Goal: Information Seeking & Learning: Learn about a topic

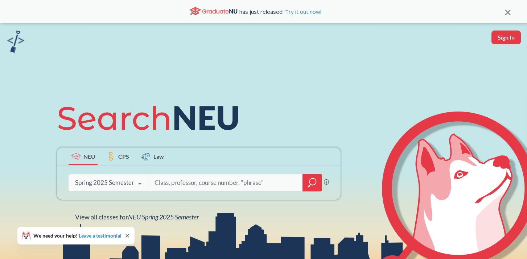
click at [117, 183] on div "Spring 2025 Semester" at bounding box center [104, 182] width 59 height 8
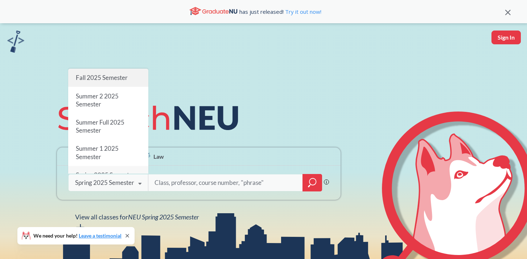
click at [105, 78] on span "Fall 2025 Semester" at bounding box center [102, 78] width 52 height 8
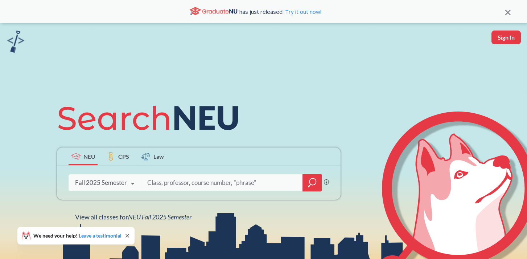
click at [171, 179] on input "search" at bounding box center [221, 182] width 151 height 15
type input "cs 5010"
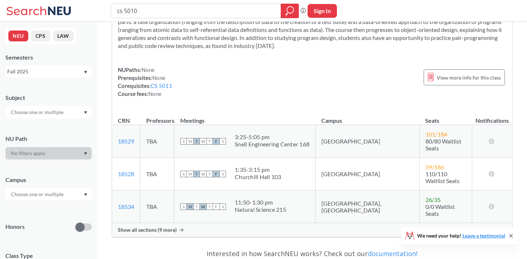
scroll to position [54, 0]
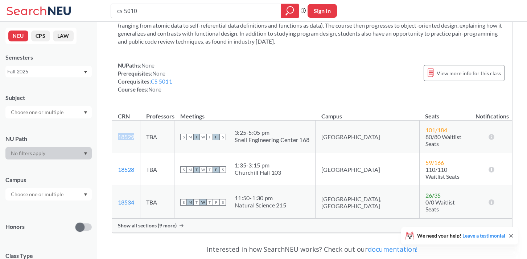
drag, startPoint x: 141, startPoint y: 136, endPoint x: 116, endPoint y: 134, distance: 25.1
click at [116, 134] on td "18529 View this section on Banner." at bounding box center [126, 136] width 28 height 33
click at [173, 222] on span "Show all sections (9 more)" at bounding box center [147, 225] width 59 height 7
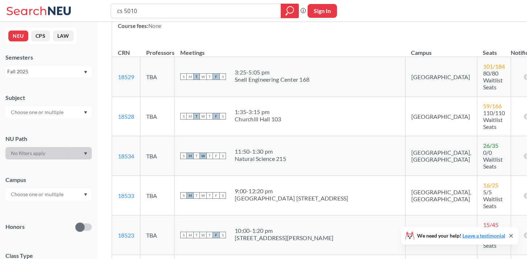
scroll to position [116, 0]
